Goal: Transaction & Acquisition: Download file/media

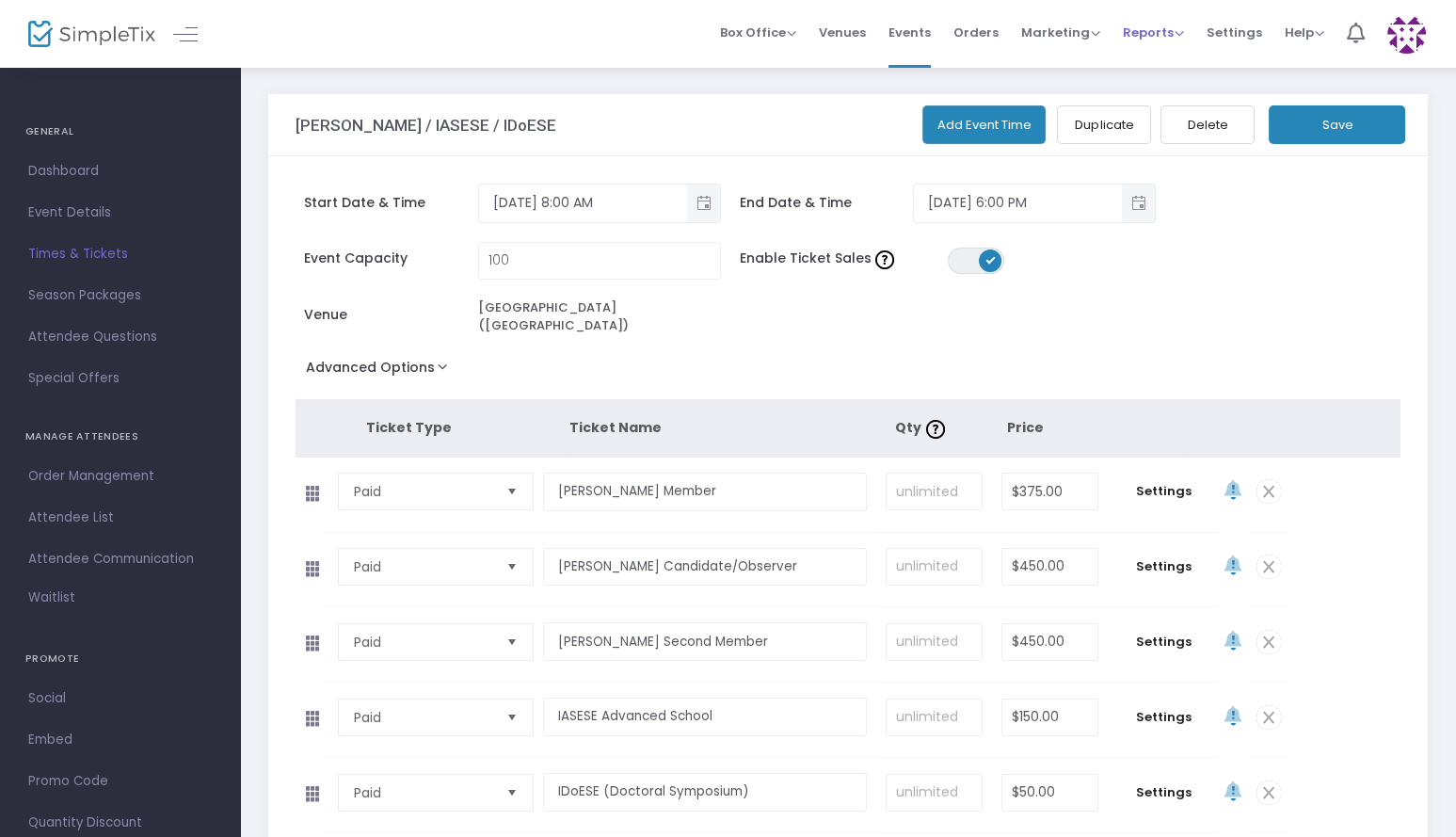
click at [1149, 30] on span "Reports" at bounding box center [1153, 32] width 61 height 17
click at [1167, 102] on li "Sales Reports" at bounding box center [1184, 100] width 122 height 37
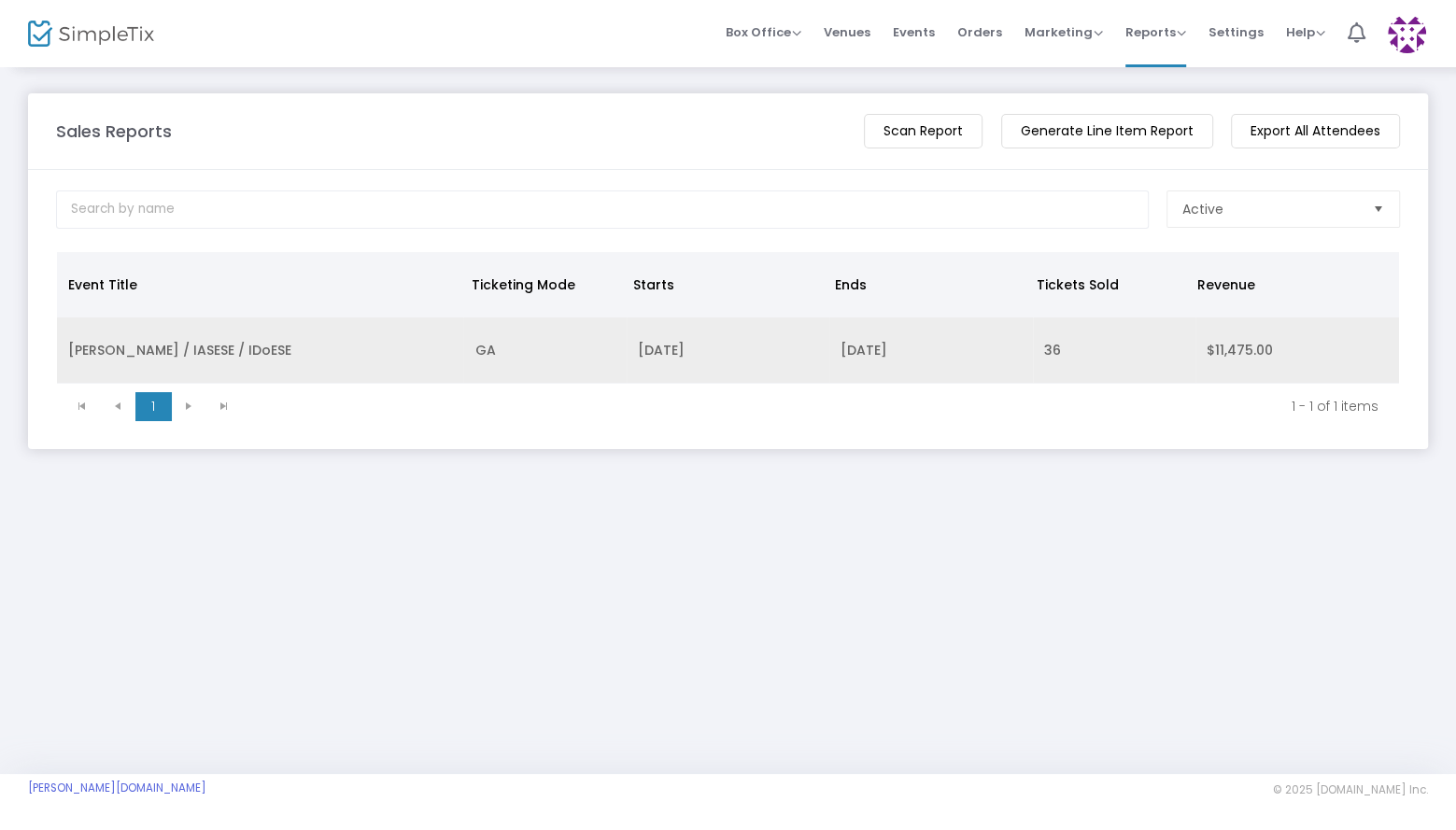
click at [150, 347] on td "ISERN / IASESE / IDoESE" at bounding box center [260, 350] width 406 height 66
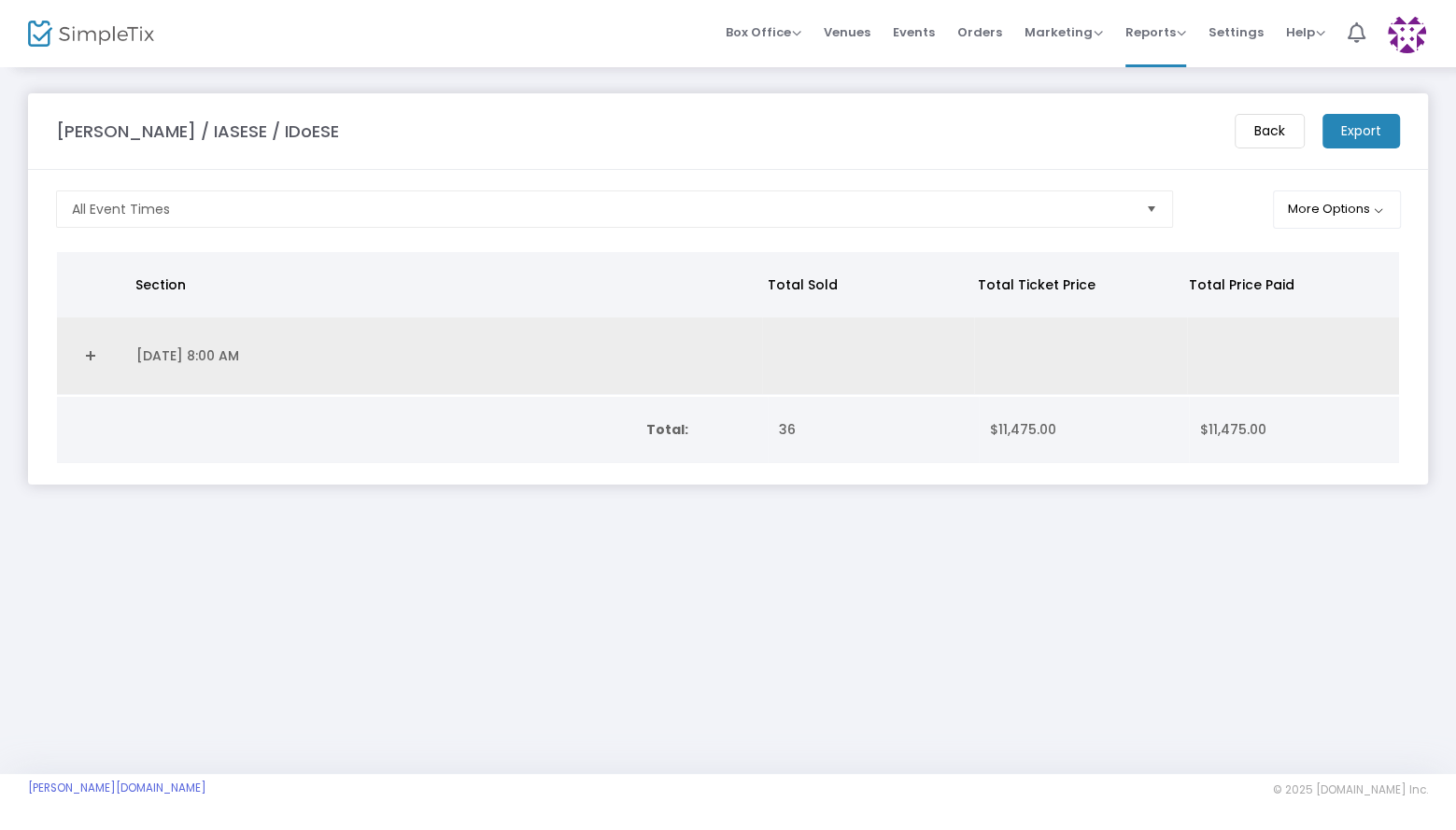
click at [86, 351] on link "Expand Details" at bounding box center [91, 355] width 46 height 30
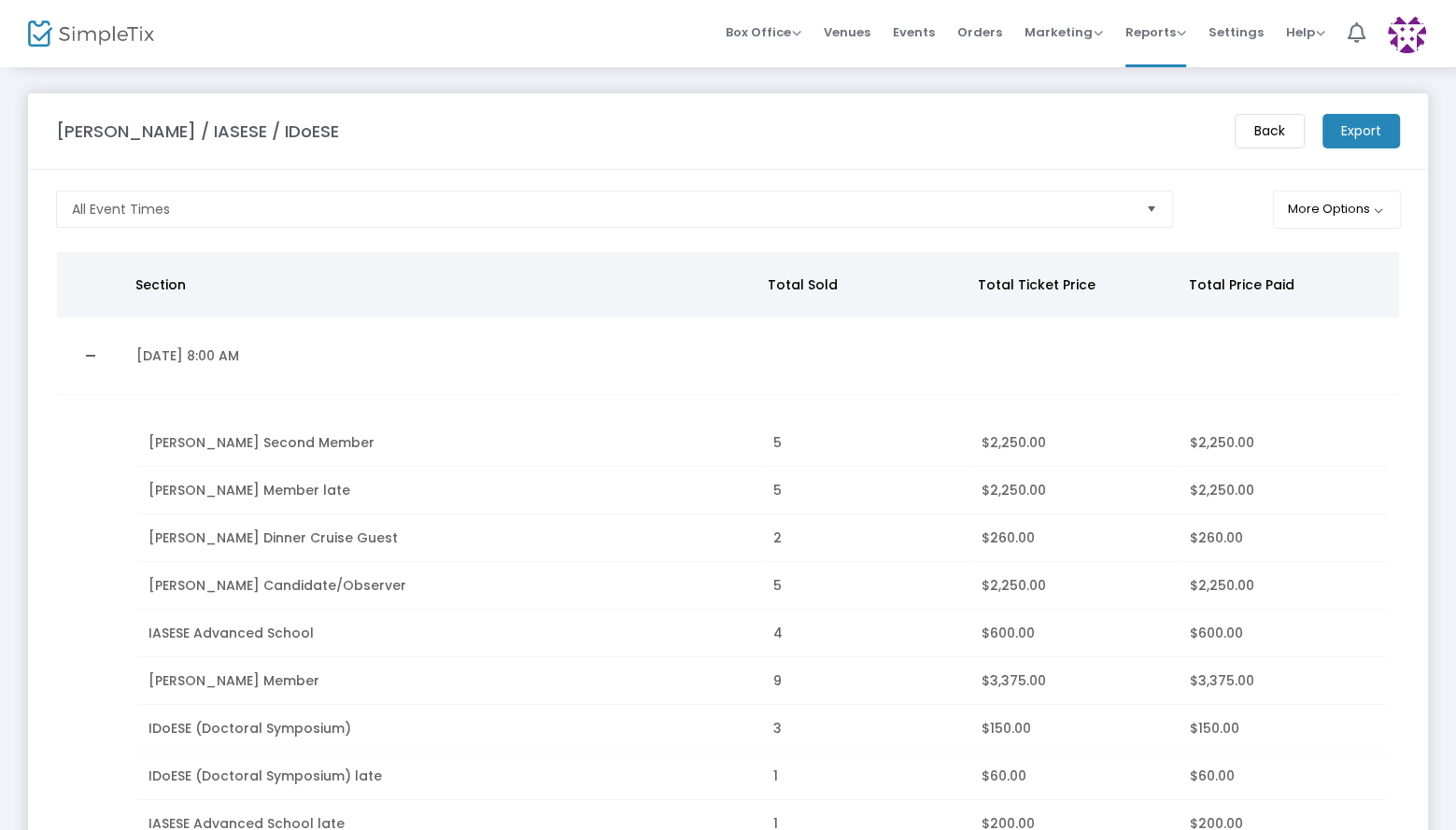
click at [97, 17] on div at bounding box center [73, 34] width 91 height 67
click at [100, 33] on img at bounding box center [91, 34] width 126 height 27
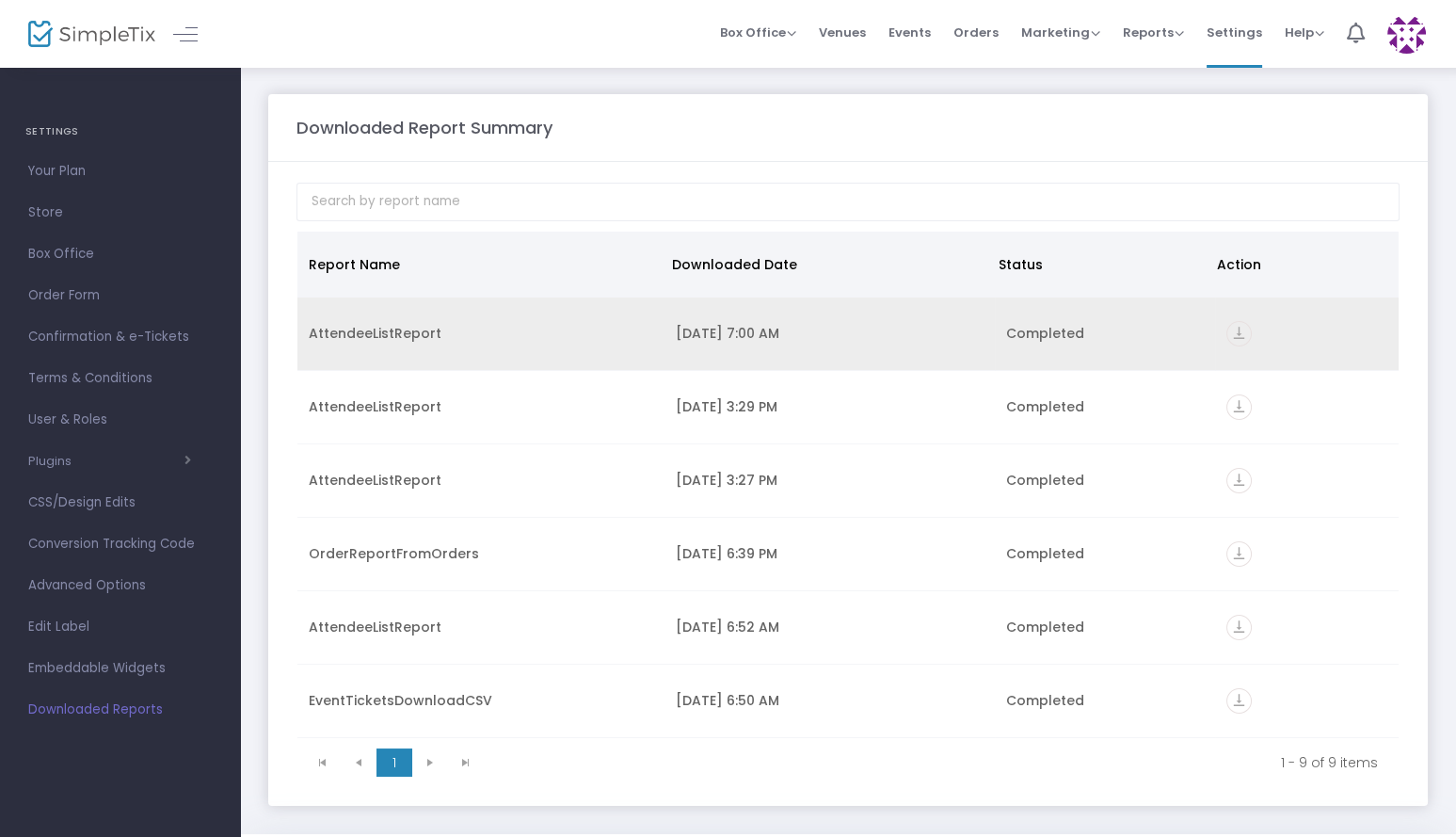
click at [1230, 330] on icon "vertical_align_bottom" at bounding box center [1240, 334] width 25 height 25
